Goal: Information Seeking & Learning: Learn about a topic

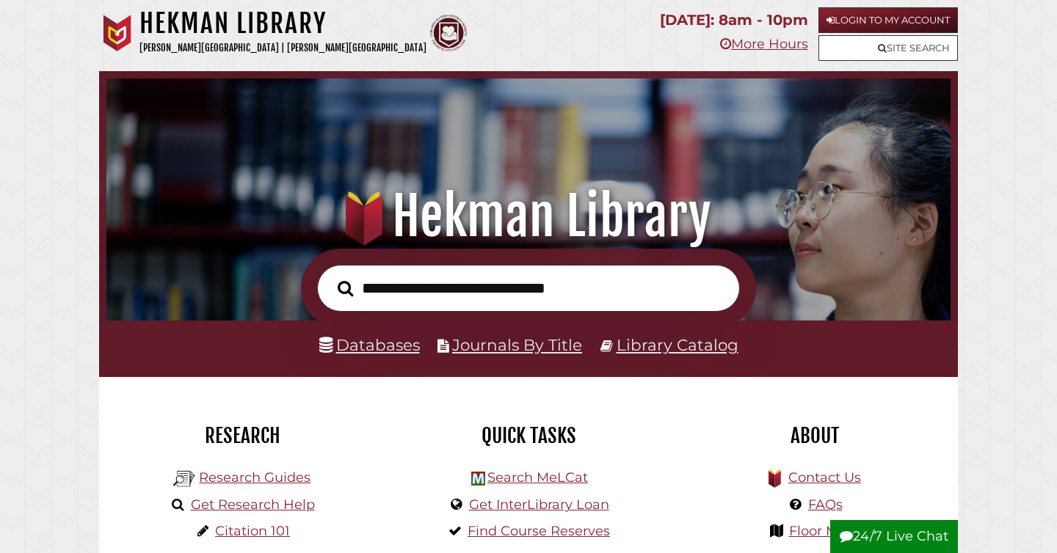
scroll to position [279, 837]
type input "*********"
click at [334, 279] on button "Search" at bounding box center [345, 289] width 30 height 24
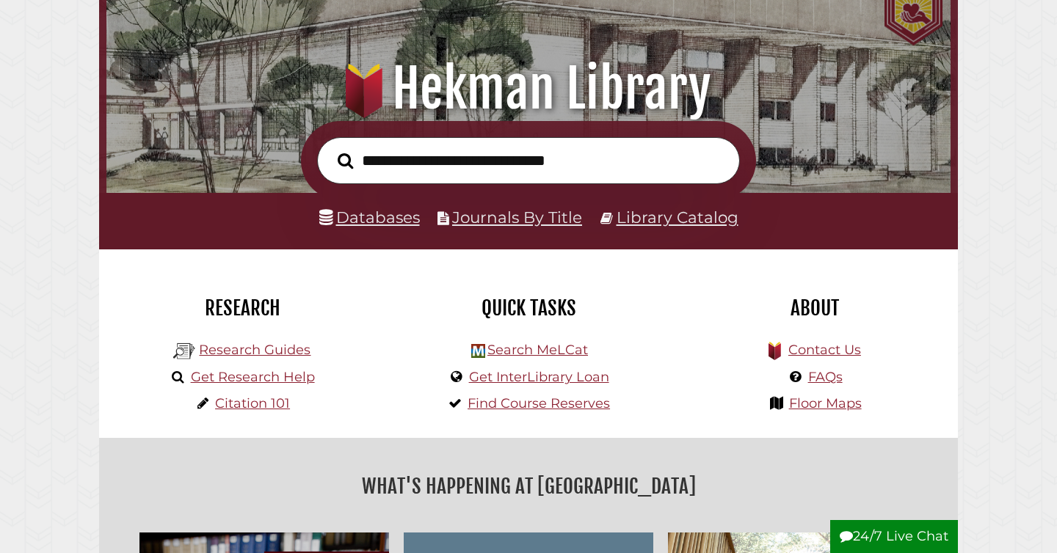
scroll to position [159, 0]
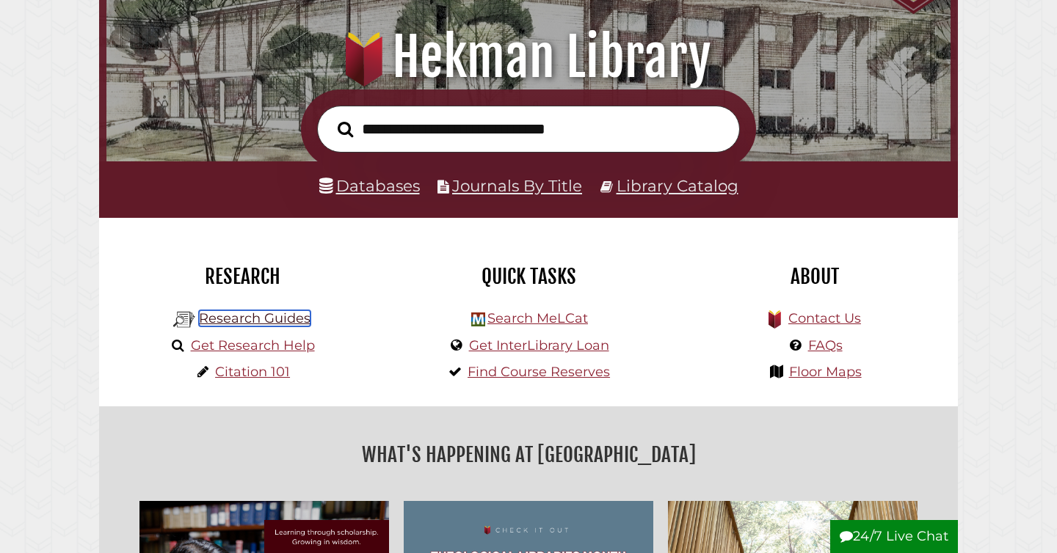
click at [305, 319] on link "Research Guides" at bounding box center [255, 318] width 112 height 16
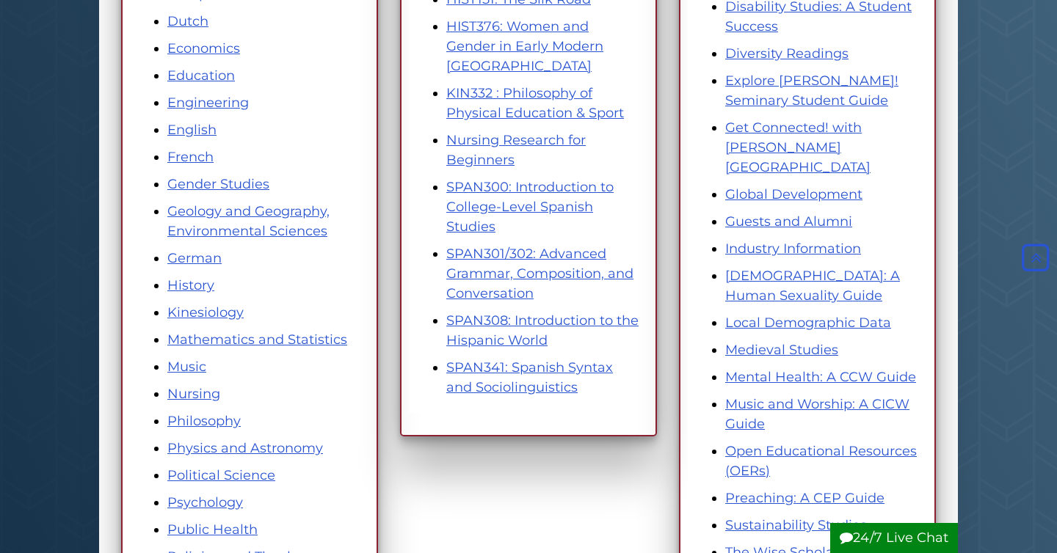
scroll to position [541, 0]
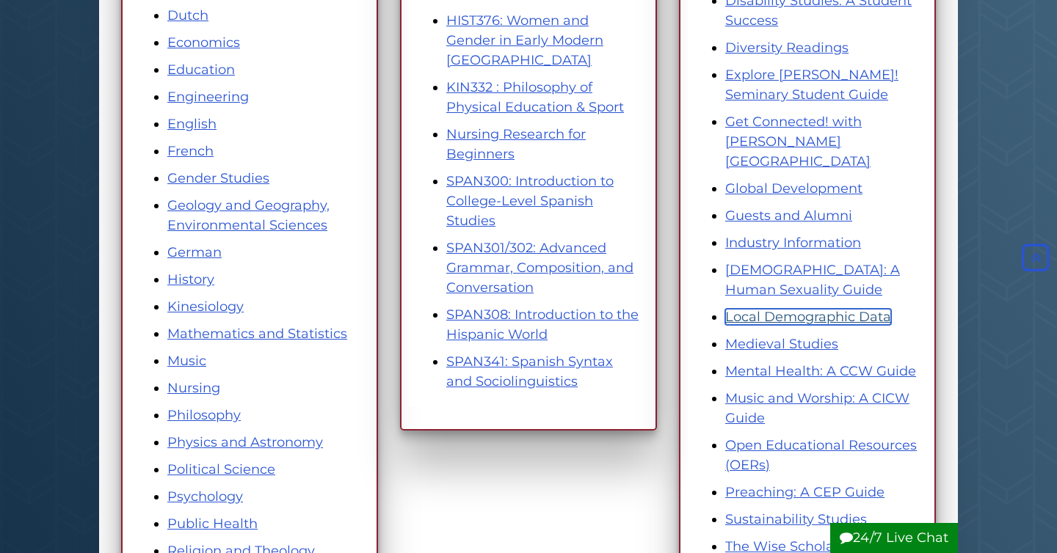
click at [857, 309] on link "Local Demographic Data" at bounding box center [808, 317] width 166 height 16
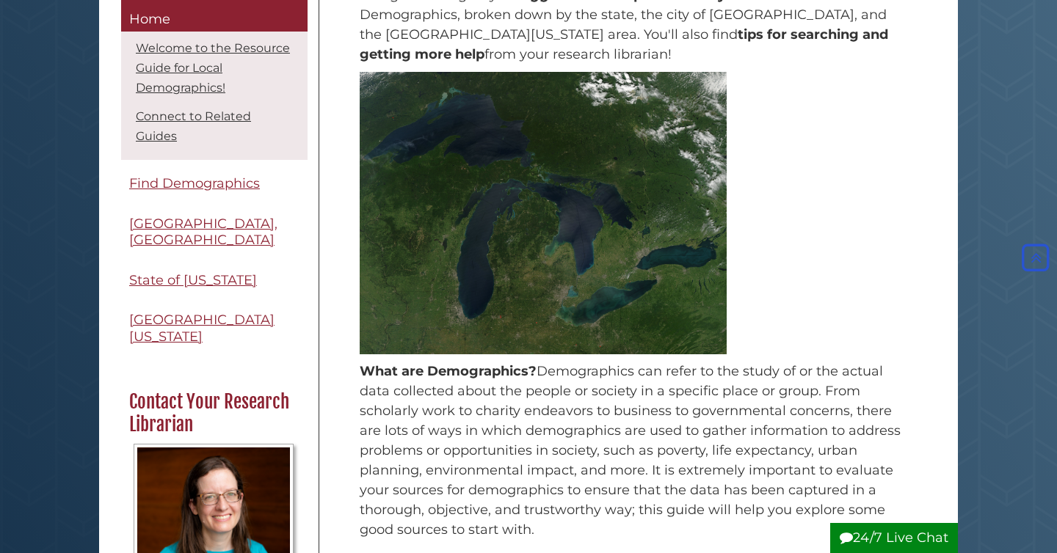
scroll to position [227, 0]
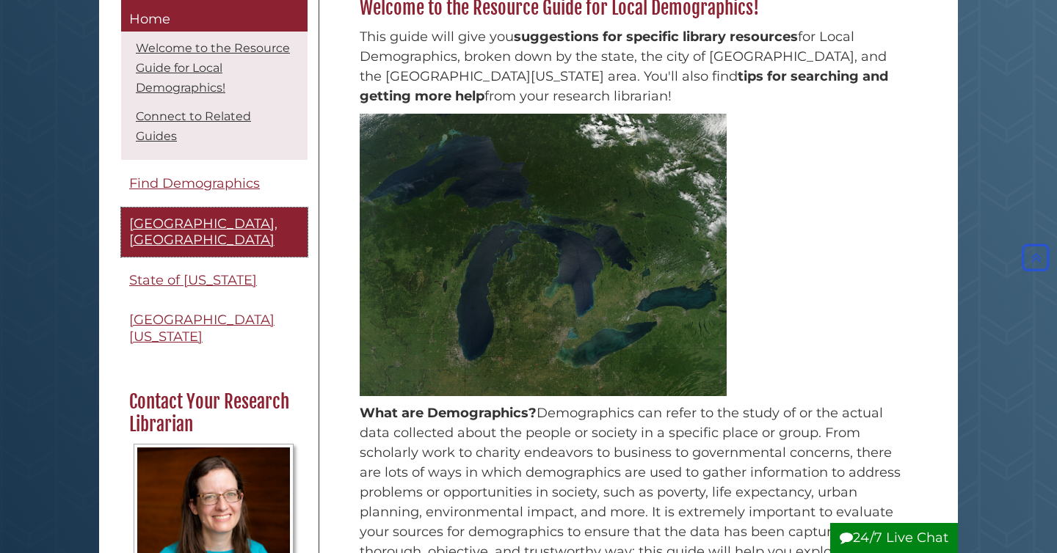
click at [211, 231] on span "Grand Rapids, MI" at bounding box center [203, 232] width 148 height 33
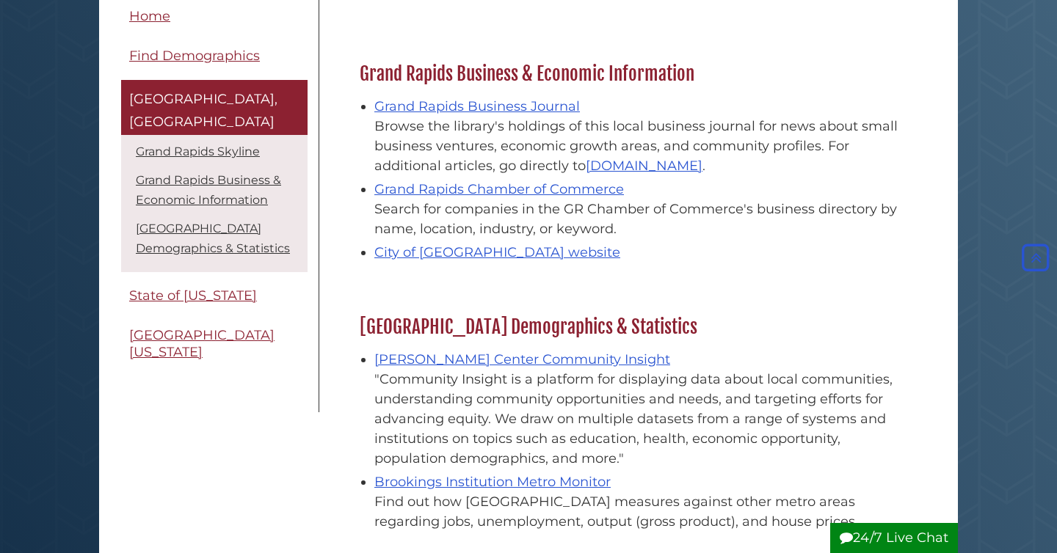
scroll to position [407, 0]
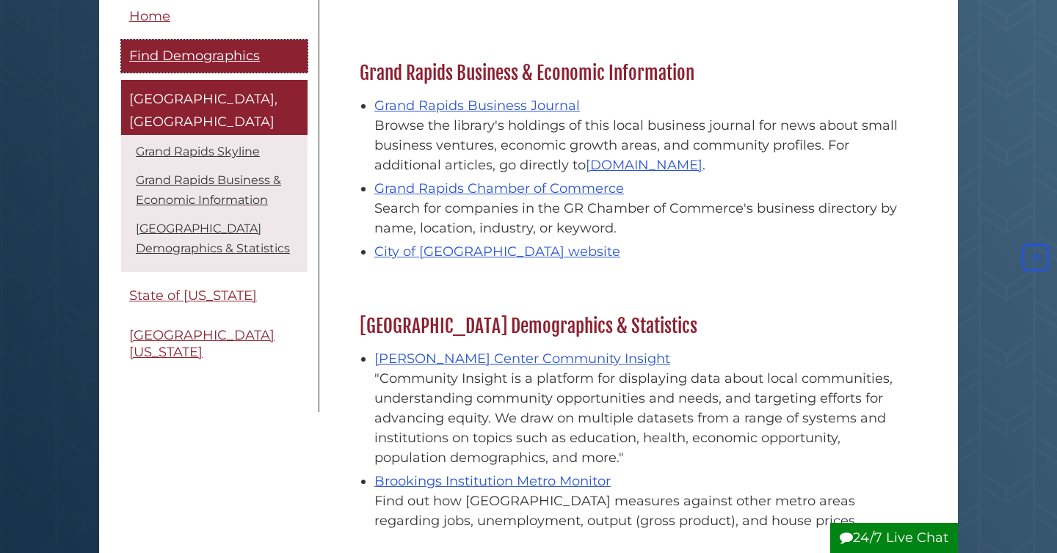
click at [211, 60] on span "Find Demographics" at bounding box center [194, 56] width 131 height 16
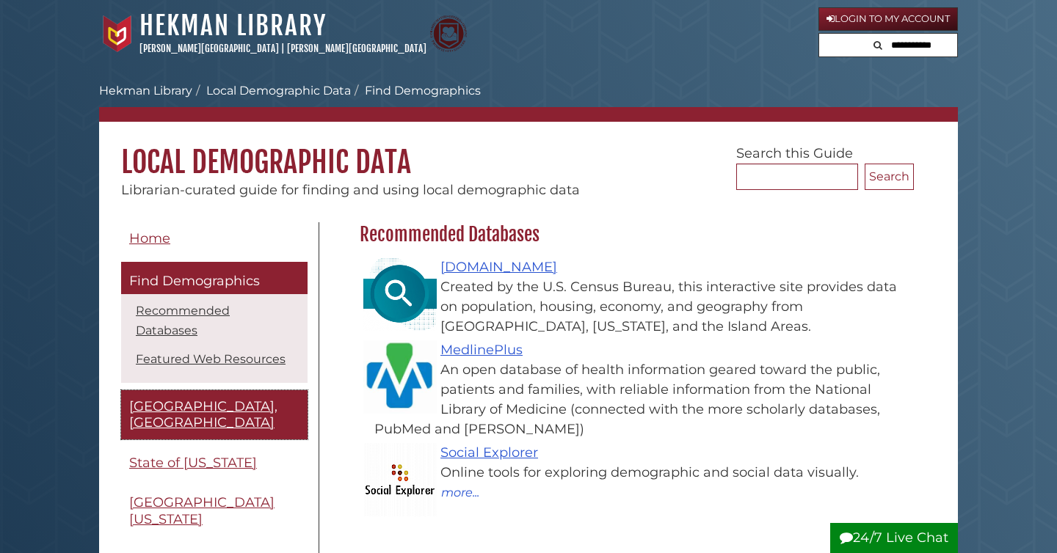
click at [250, 390] on link "[GEOGRAPHIC_DATA], [GEOGRAPHIC_DATA]" at bounding box center [214, 414] width 186 height 49
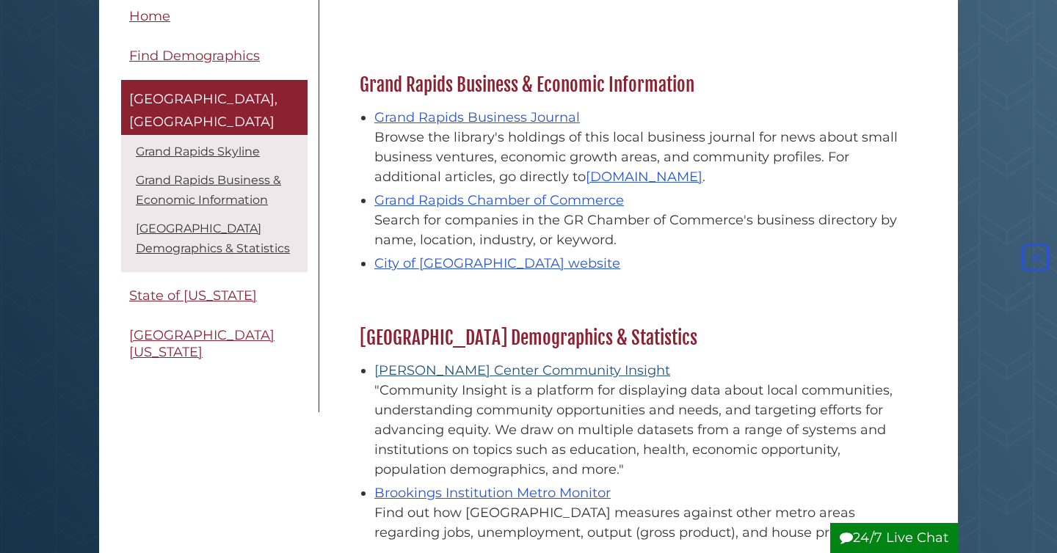
scroll to position [392, 0]
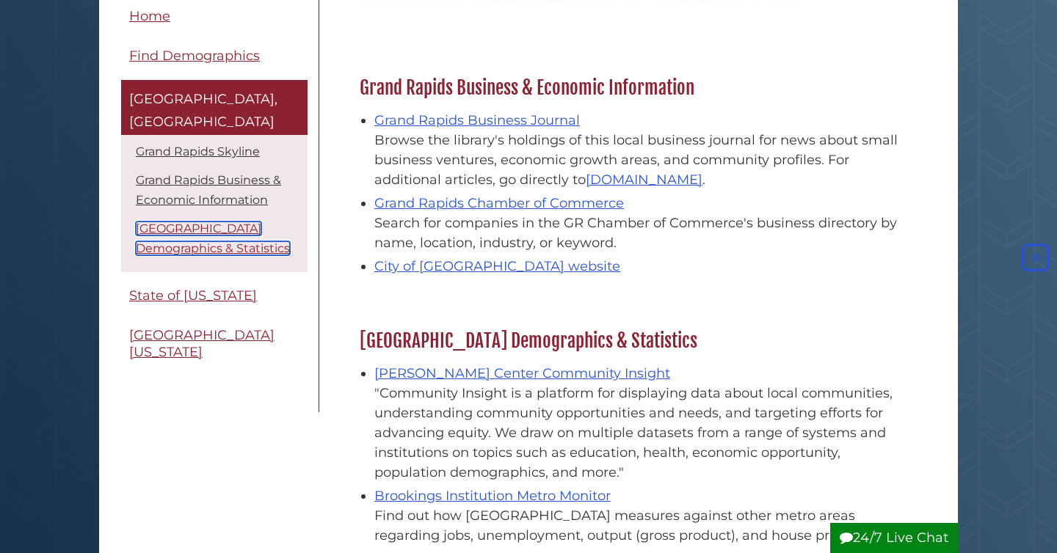
click at [227, 222] on link "[GEOGRAPHIC_DATA] Demographics & Statistics" at bounding box center [213, 239] width 154 height 34
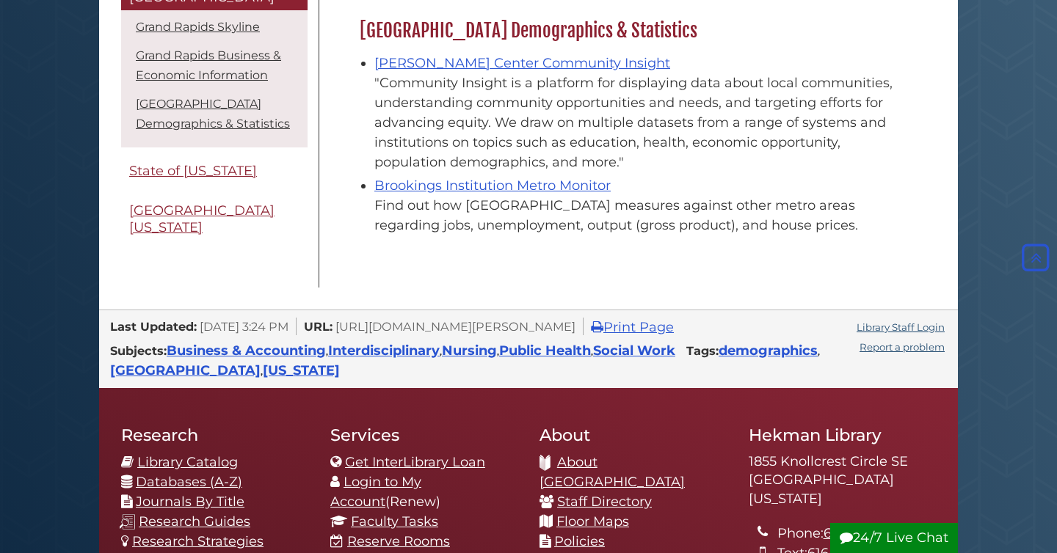
scroll to position [704, 0]
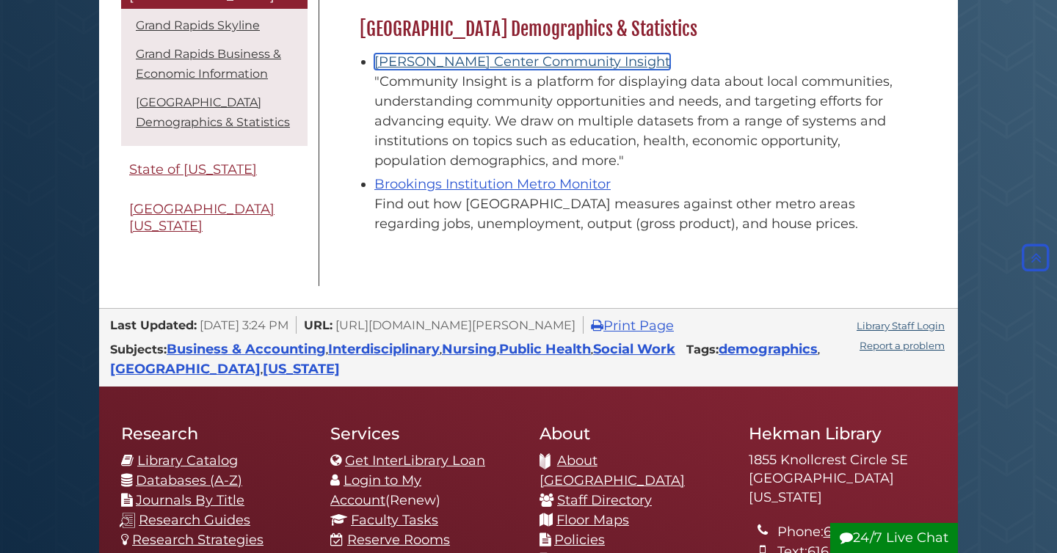
click at [482, 56] on link "Johnson Center Community Insight" at bounding box center [522, 62] width 296 height 16
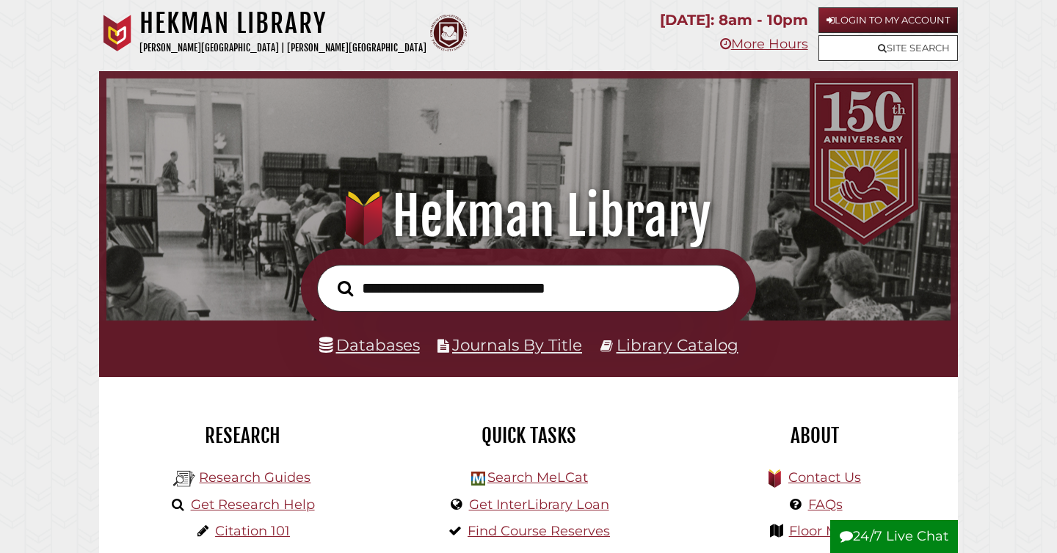
scroll to position [279, 837]
click at [393, 343] on link "Databases" at bounding box center [369, 344] width 101 height 19
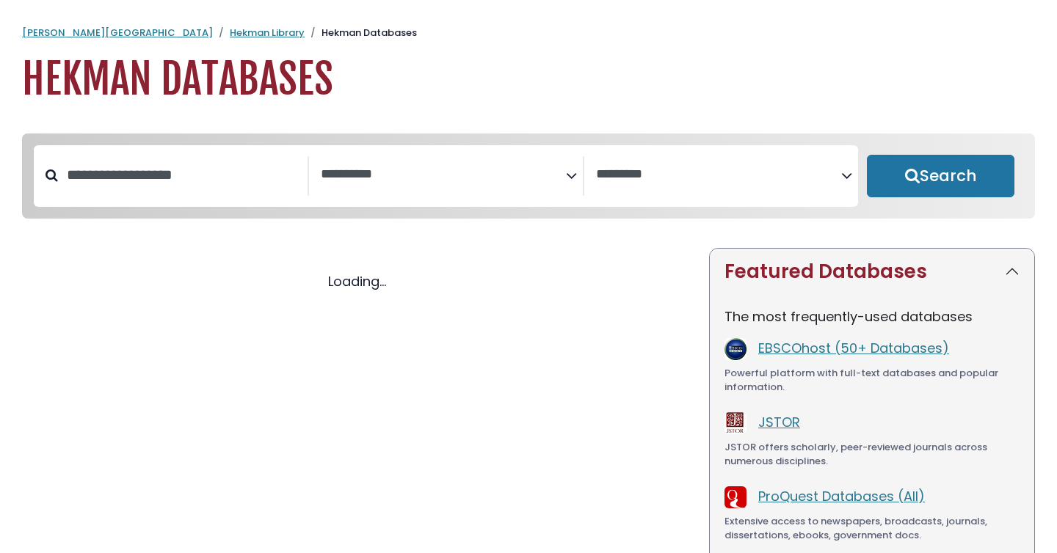
select select "Database Subject Filter"
select select "Database Vendors Filter"
select select "Database Subject Filter"
select select "Database Vendors Filter"
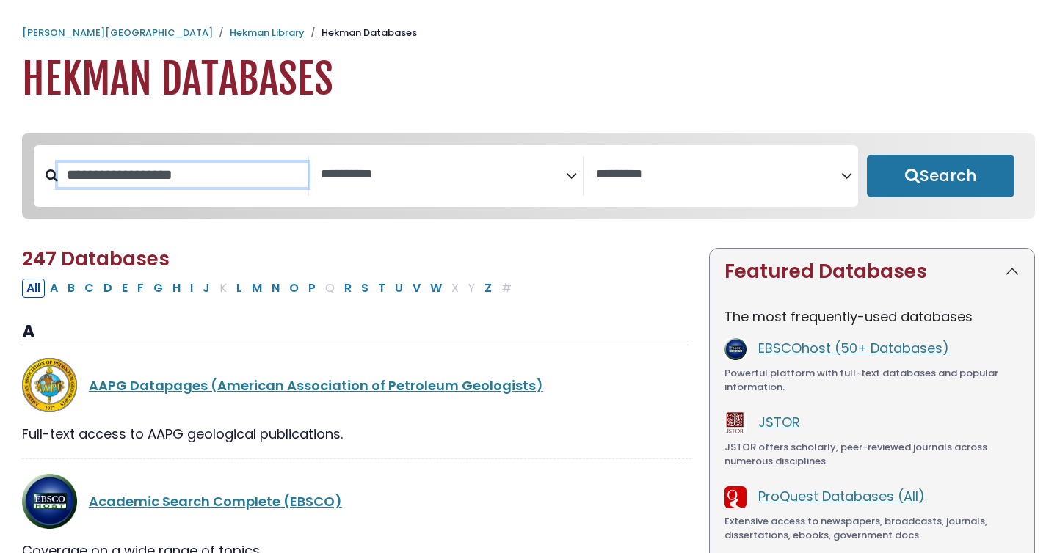
click at [197, 184] on input "Search database by title or keyword" at bounding box center [183, 175] width 250 height 24
type input "********"
click at [867, 155] on button "Search" at bounding box center [941, 176] width 148 height 43
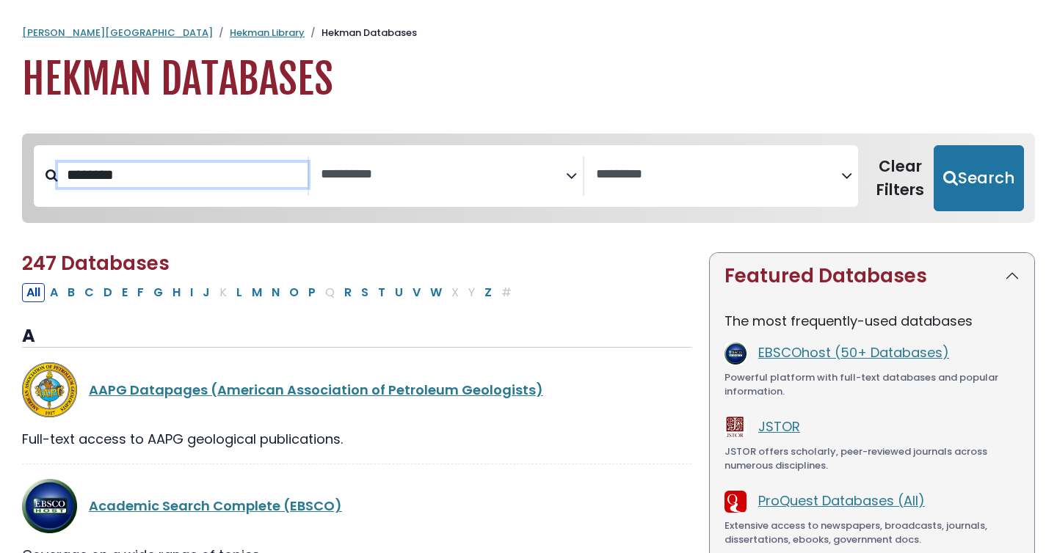
select select "Database Subject Filter"
select select "Database Vendors Filter"
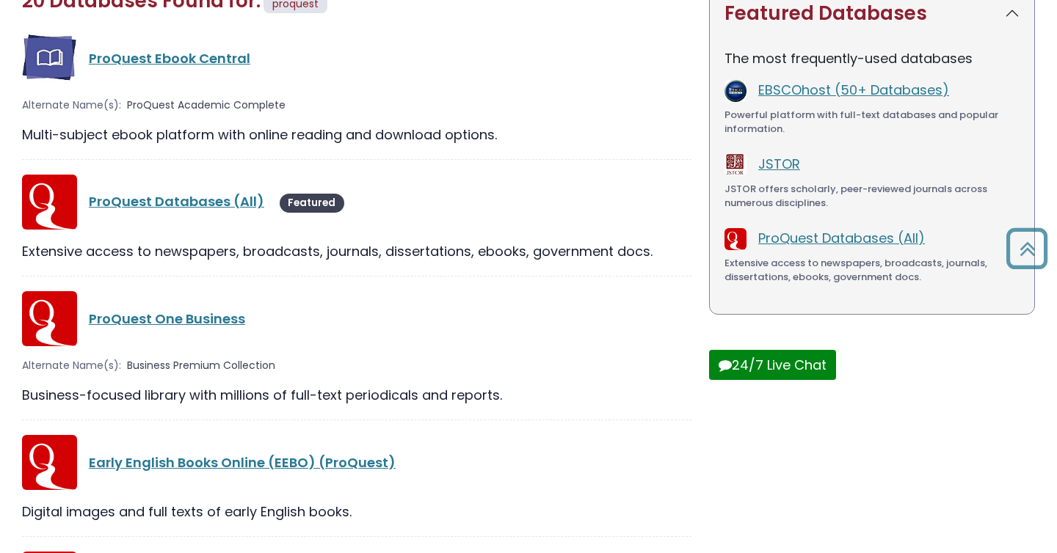
scroll to position [264, 0]
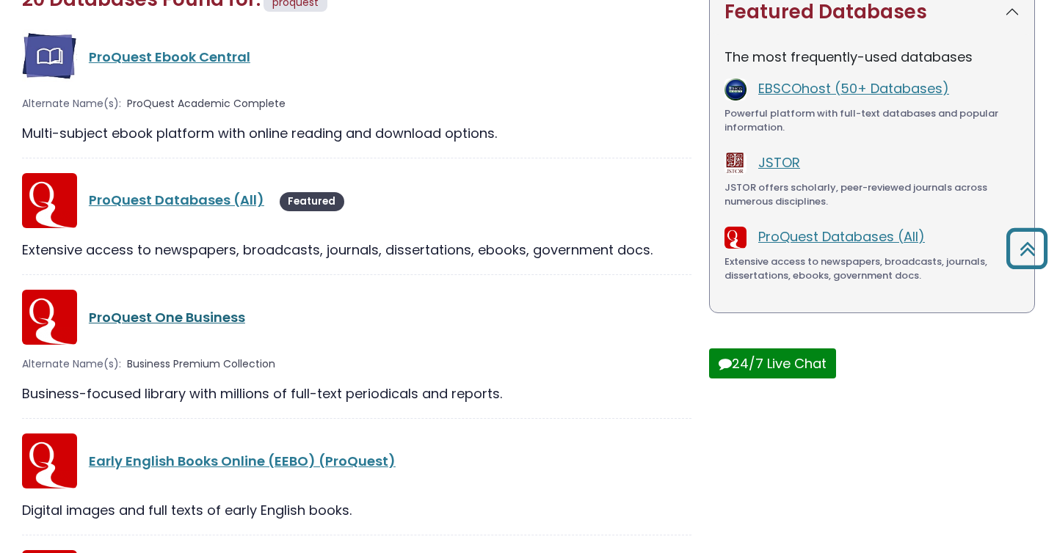
click at [206, 317] on link "ProQuest One Business" at bounding box center [167, 317] width 156 height 18
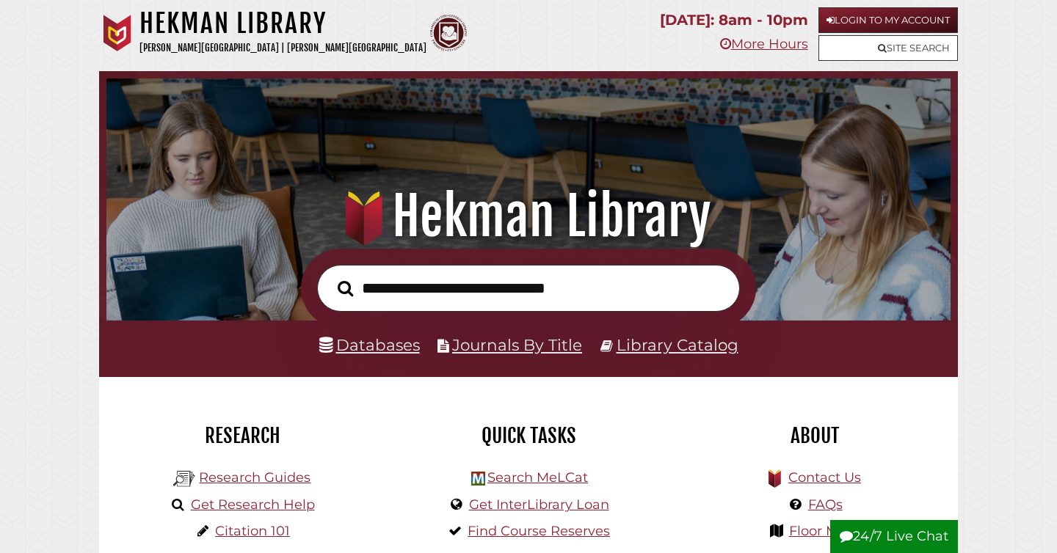
scroll to position [279, 837]
type input "**********"
click at [330, 277] on button "Search" at bounding box center [345, 289] width 30 height 24
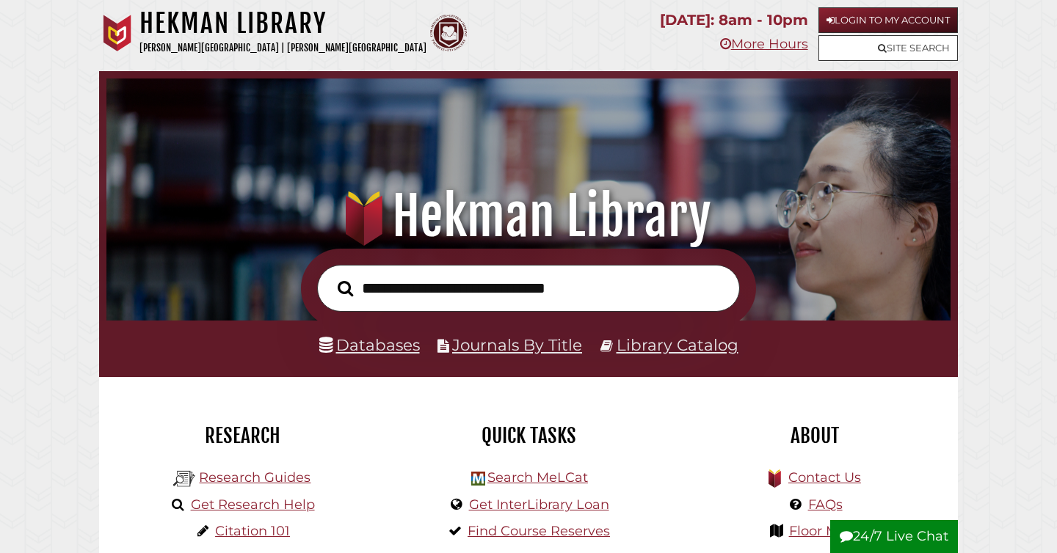
scroll to position [279, 837]
click at [381, 352] on link "Databases" at bounding box center [369, 344] width 101 height 19
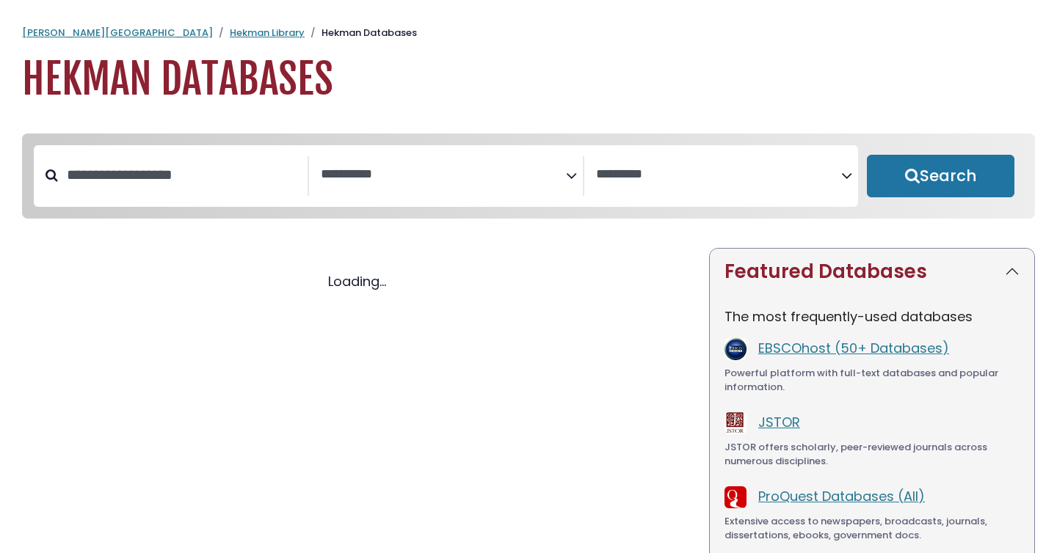
select select "Database Subject Filter"
select select "Database Vendors Filter"
select select "Database Subject Filter"
select select "Database Vendors Filter"
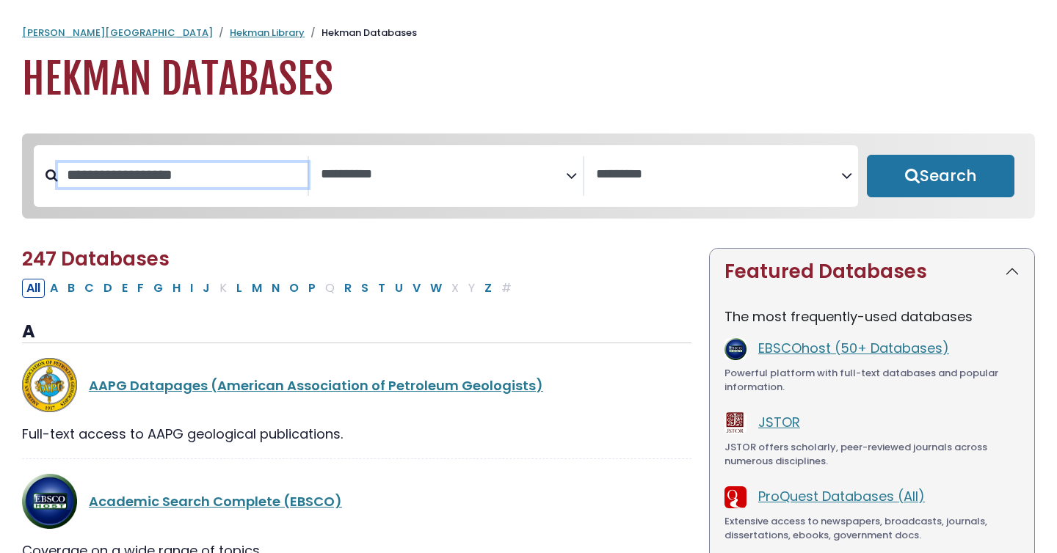
click at [247, 183] on input "Search database by title or keyword" at bounding box center [183, 175] width 250 height 24
type input "**********"
click at [867, 155] on button "Search" at bounding box center [941, 176] width 148 height 43
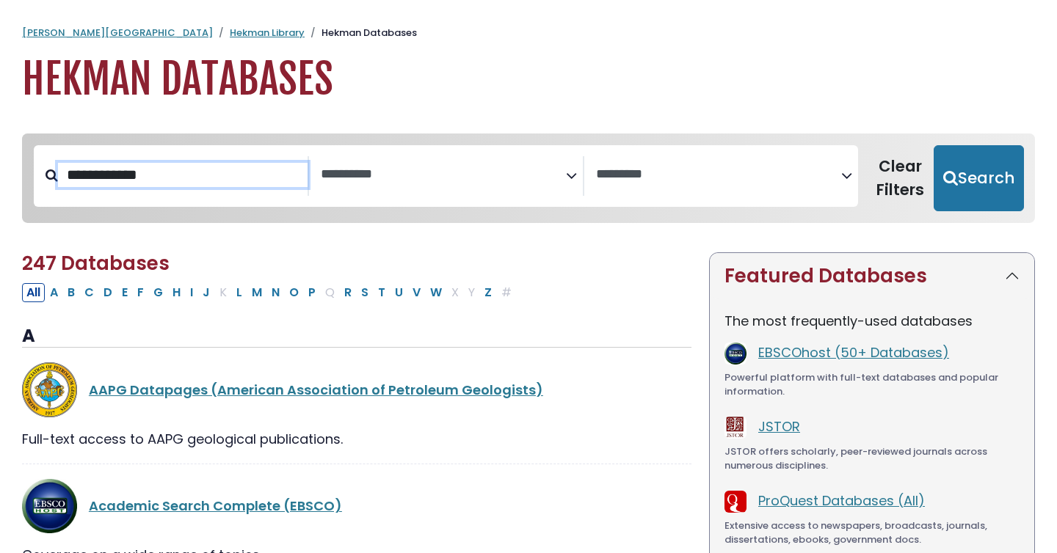
select select "Database Subject Filter"
select select "Database Vendors Filter"
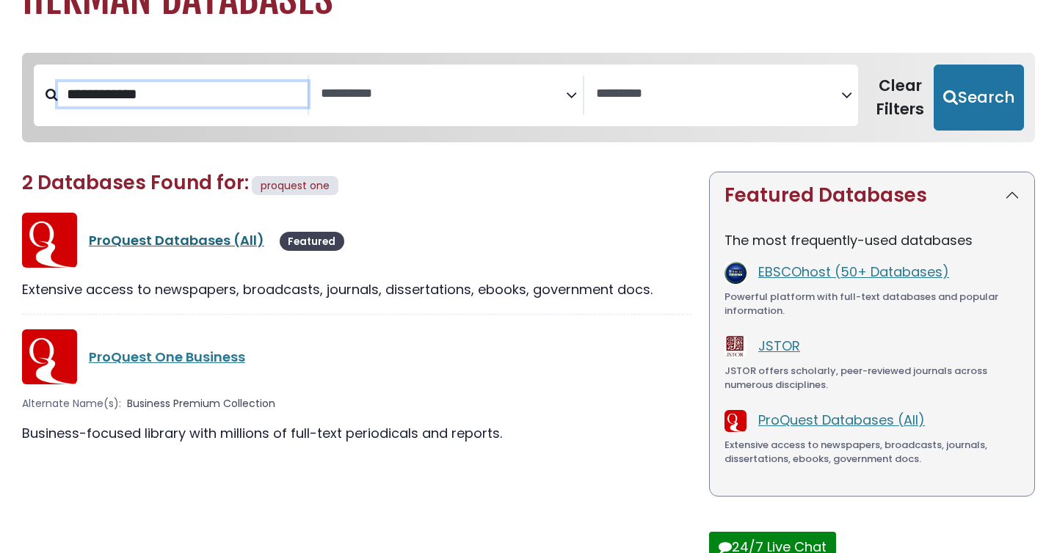
scroll to position [173, 0]
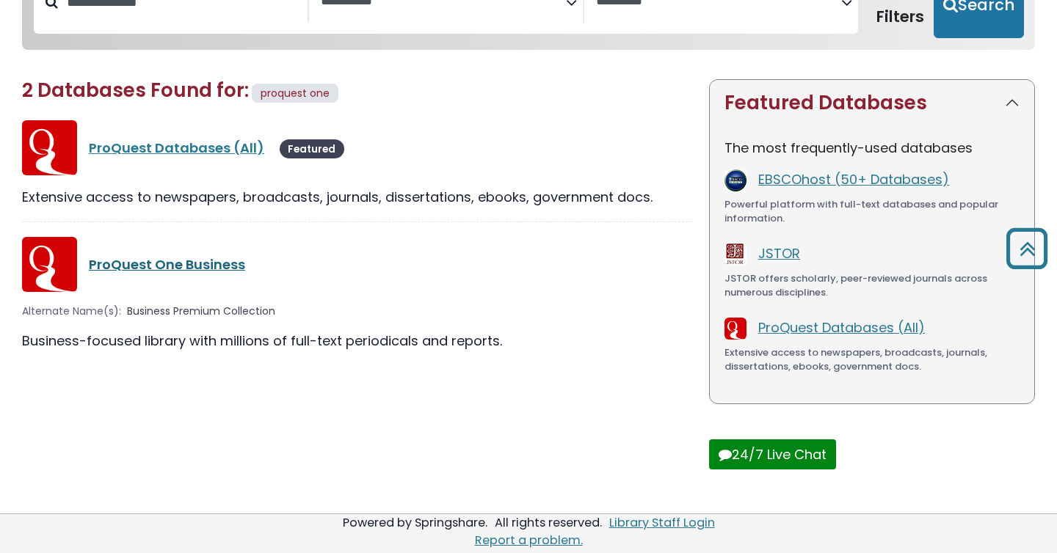
click at [193, 269] on link "ProQuest One Business" at bounding box center [167, 264] width 156 height 18
